Goal: Transaction & Acquisition: Purchase product/service

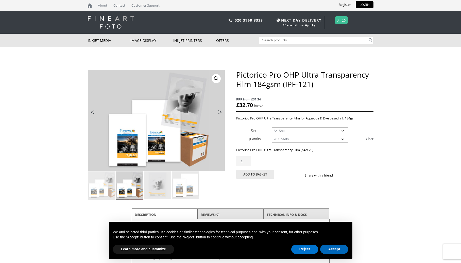
click at [335, 253] on button "Accept" at bounding box center [334, 249] width 28 height 9
click at [331, 251] on button "Accept" at bounding box center [334, 249] width 28 height 9
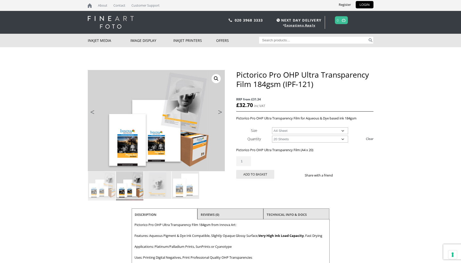
click at [286, 40] on input "Search for:" at bounding box center [313, 40] width 109 height 7
type input "pictorico"
click at [371, 40] on button "Search" at bounding box center [371, 40] width 6 height 7
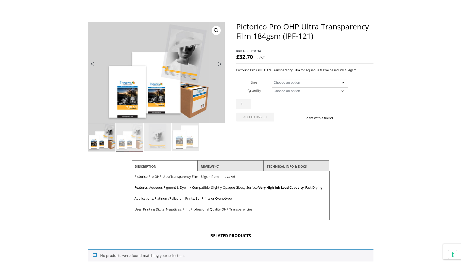
scroll to position [95, 0]
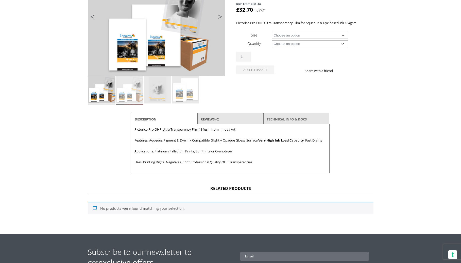
click at [297, 119] on link "TECHNICAL INFO & DOCS" at bounding box center [287, 119] width 40 height 9
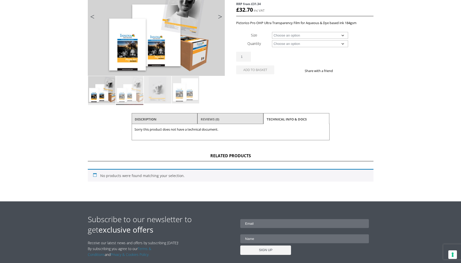
click at [219, 119] on link "Reviews (0)" at bounding box center [210, 119] width 19 height 9
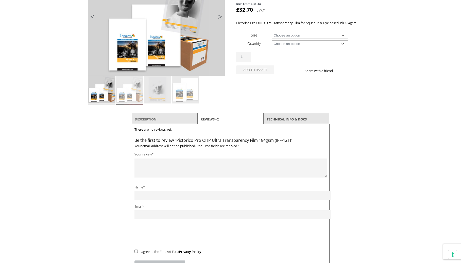
click at [155, 123] on link "Description" at bounding box center [146, 119] width 22 height 9
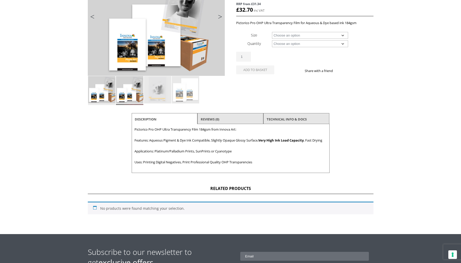
click at [130, 88] on img at bounding box center [129, 89] width 27 height 27
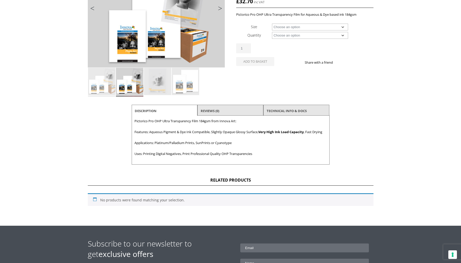
scroll to position [12, 0]
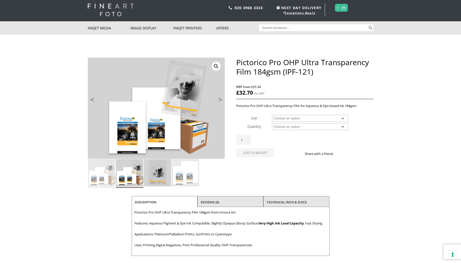
click at [160, 174] on img at bounding box center [157, 172] width 27 height 27
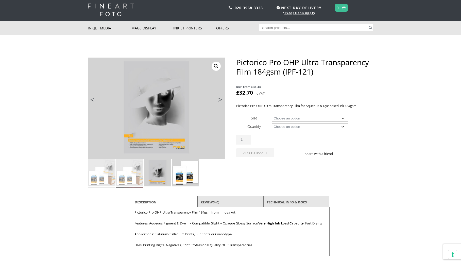
click at [187, 172] on img at bounding box center [185, 172] width 27 height 27
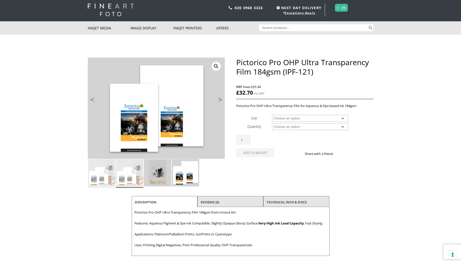
click at [156, 181] on img at bounding box center [157, 172] width 27 height 27
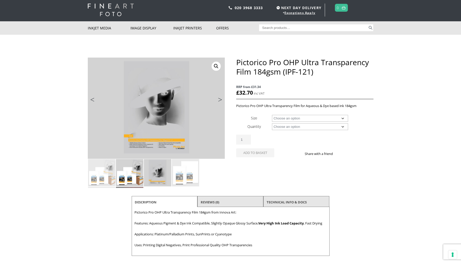
click at [139, 186] on img at bounding box center [129, 172] width 27 height 27
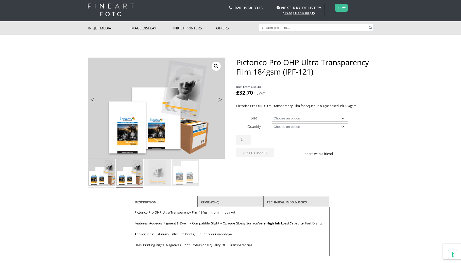
click at [102, 175] on img at bounding box center [101, 172] width 27 height 27
click at [134, 173] on img at bounding box center [129, 172] width 27 height 27
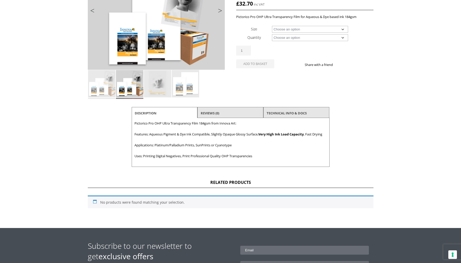
scroll to position [0, 0]
